Goal: Task Accomplishment & Management: Complete application form

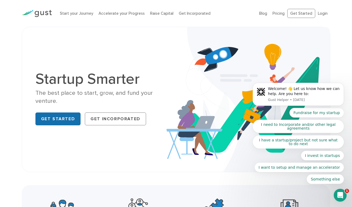
click at [58, 113] on link "Get Started" at bounding box center [57, 119] width 45 height 13
click at [161, 13] on link "Raise Capital" at bounding box center [161, 13] width 23 height 5
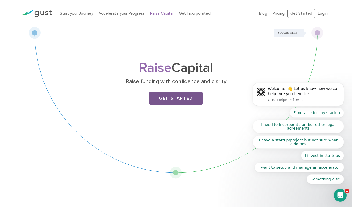
click at [174, 98] on link "Get Started" at bounding box center [176, 98] width 54 height 13
